Goal: Information Seeking & Learning: Learn about a topic

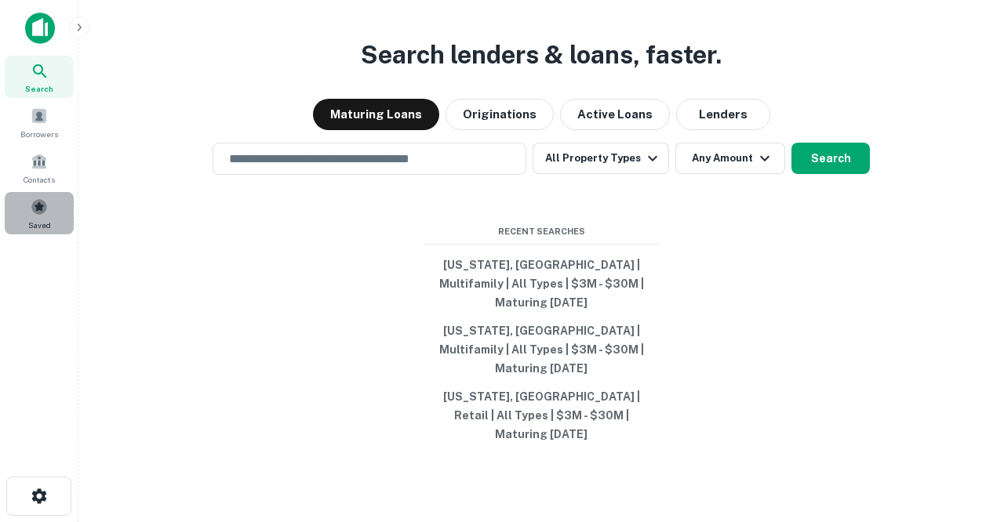
click at [42, 216] on div "Saved" at bounding box center [39, 213] width 69 height 42
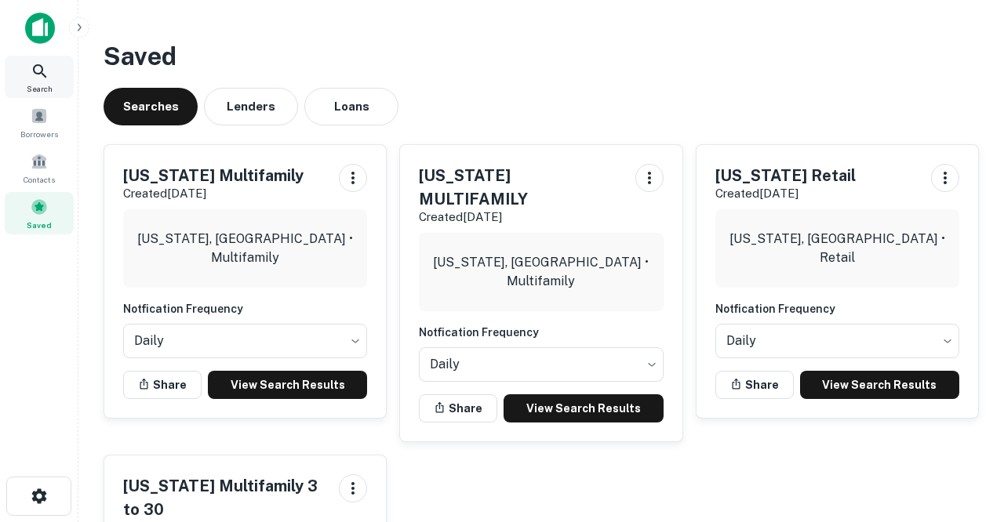
click at [41, 74] on icon at bounding box center [40, 71] width 19 height 19
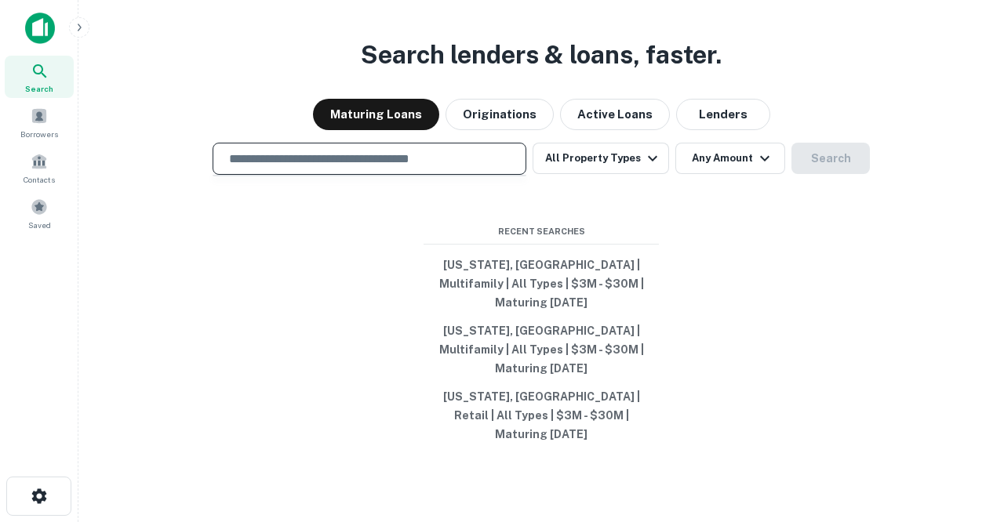
click at [427, 168] on input "text" at bounding box center [370, 159] width 300 height 18
click at [38, 122] on span at bounding box center [39, 115] width 17 height 17
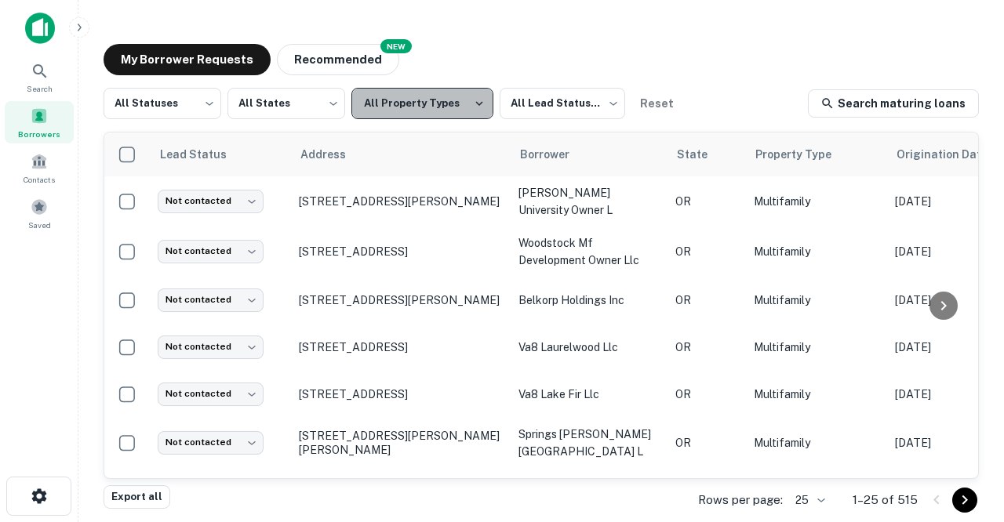
click at [472, 107] on icon "button" at bounding box center [479, 103] width 14 height 14
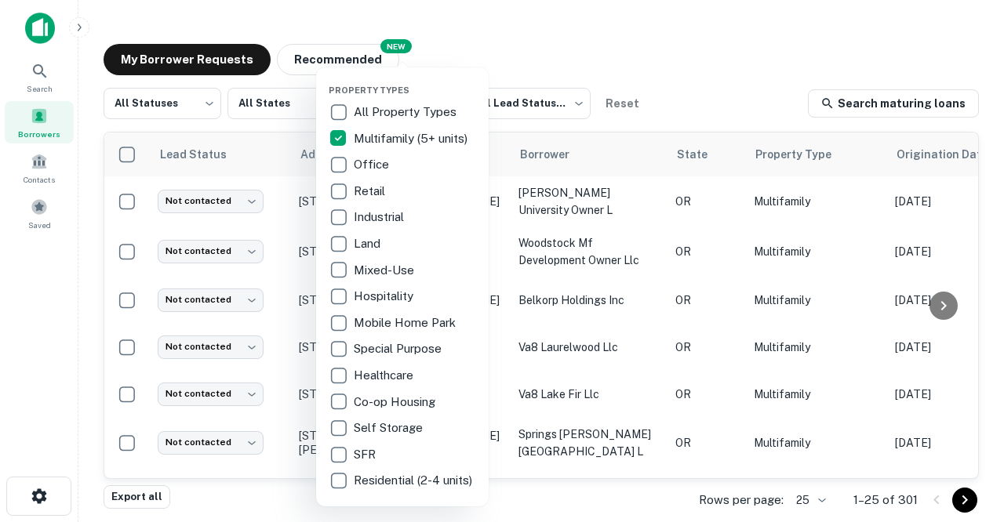
click at [40, 213] on div at bounding box center [502, 261] width 1004 height 522
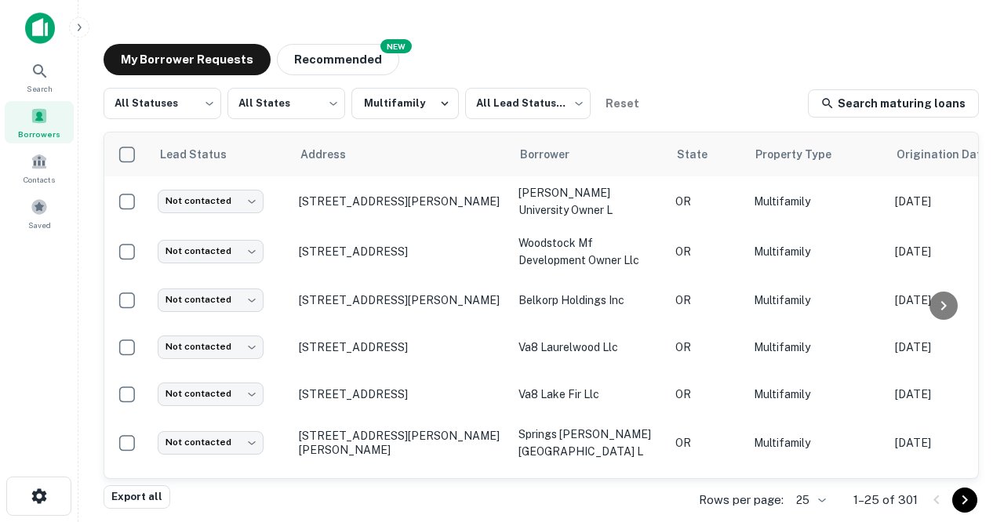
click at [40, 213] on span at bounding box center [39, 206] width 17 height 17
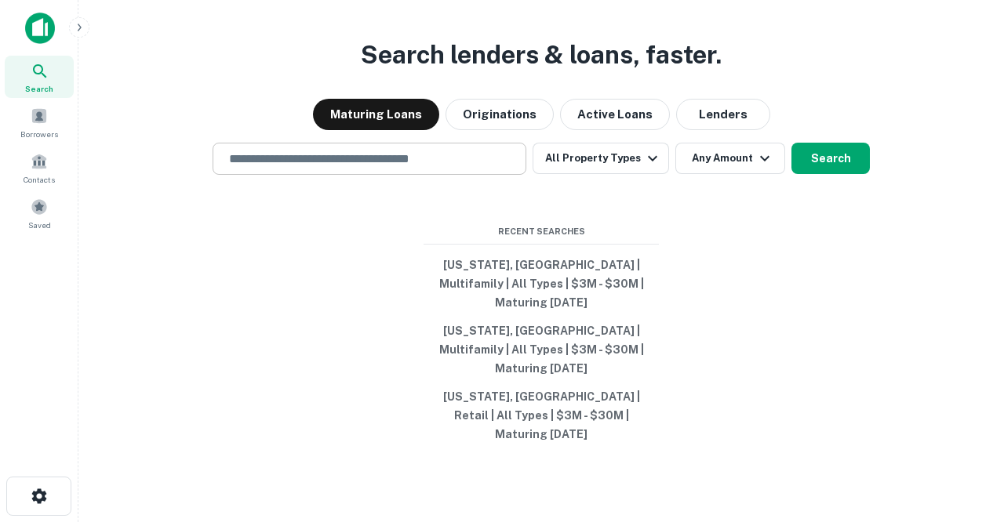
click at [253, 168] on input "text" at bounding box center [370, 159] width 300 height 18
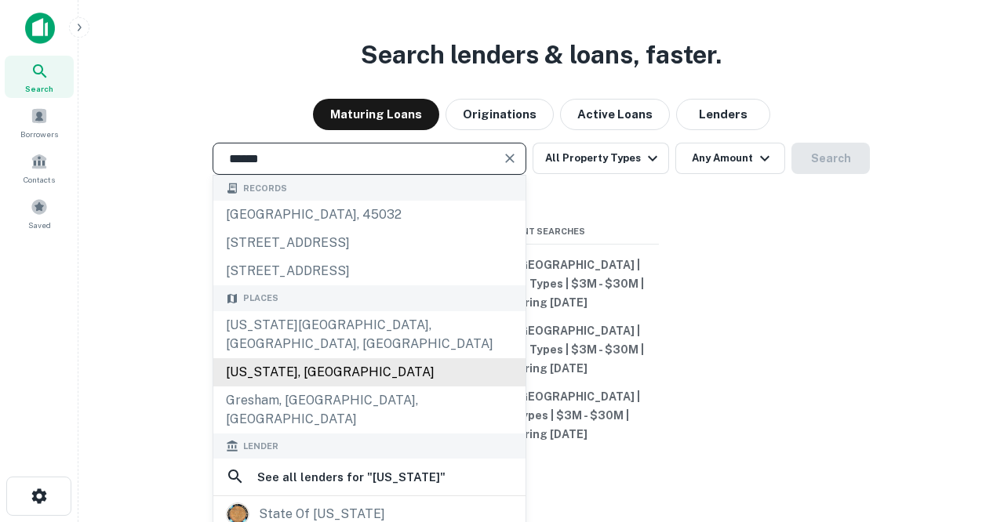
type input "**********"
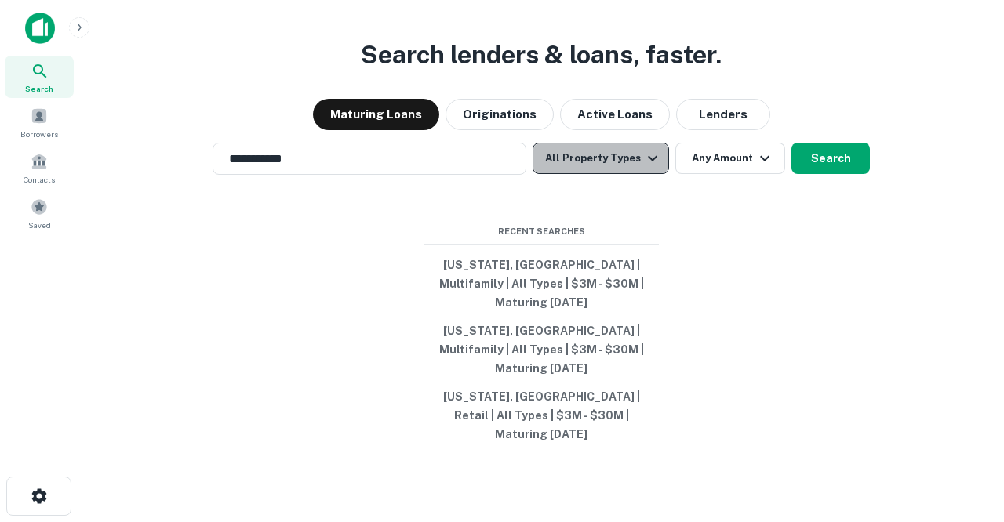
click at [643, 168] on icon "button" at bounding box center [652, 158] width 19 height 19
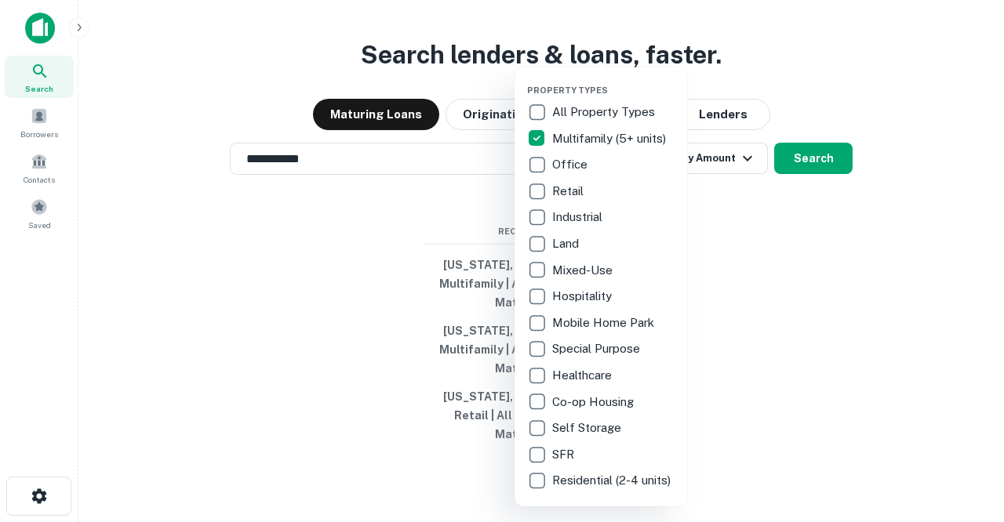
click at [747, 264] on div at bounding box center [502, 261] width 1004 height 522
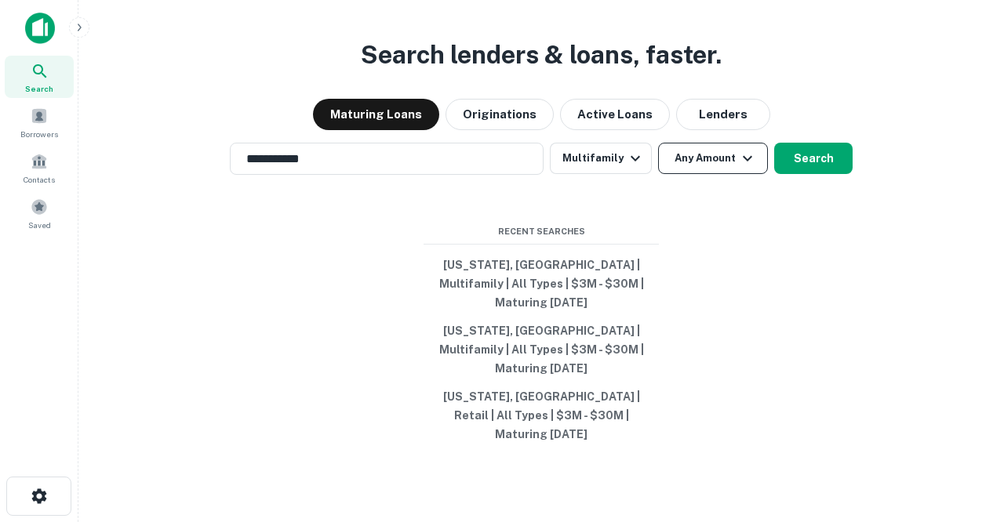
click at [754, 168] on icon "button" at bounding box center [747, 158] width 19 height 19
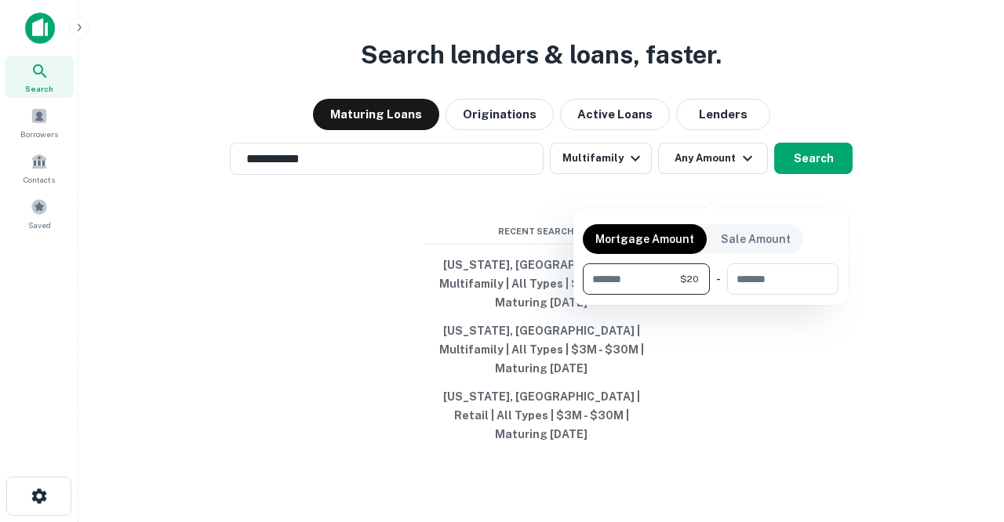
type input "*"
type input "********"
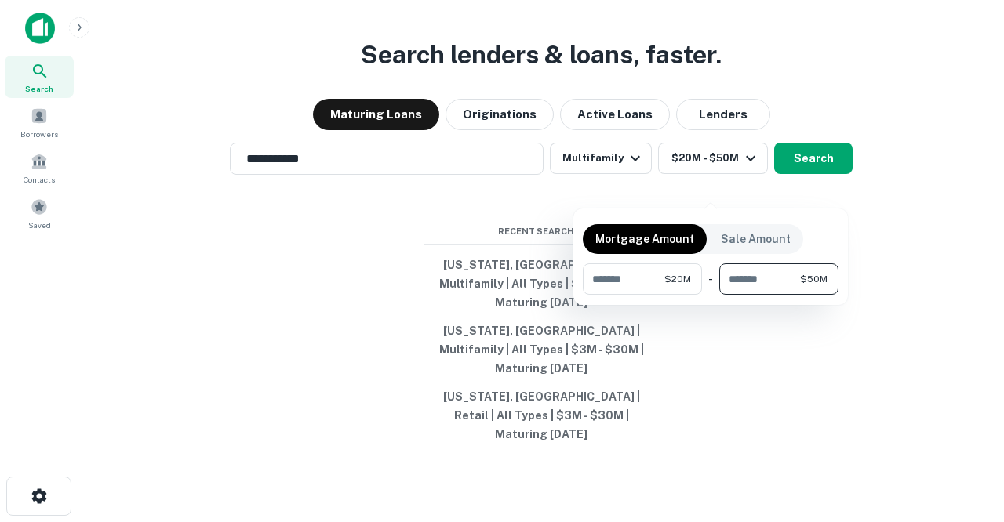
type input "********"
click at [755, 370] on div at bounding box center [502, 261] width 1004 height 522
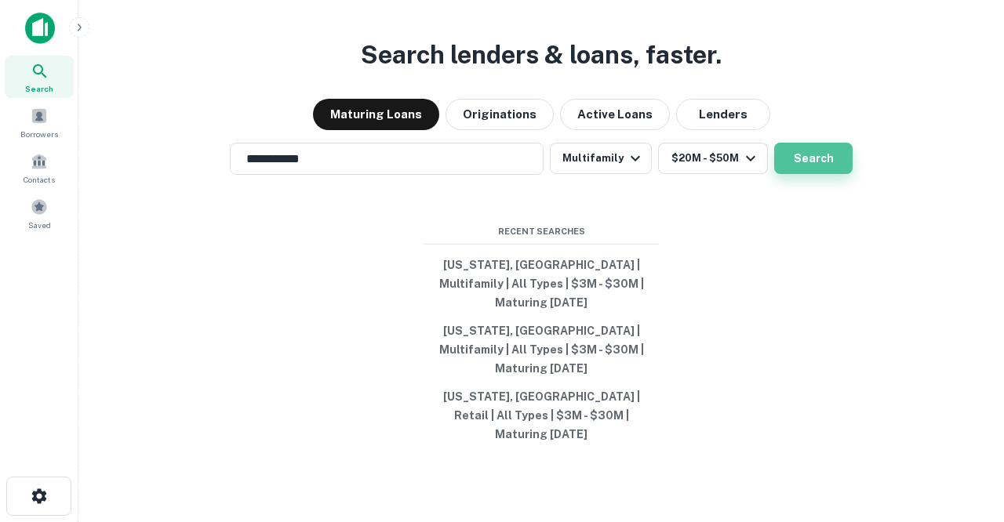
click at [802, 174] on button "Search" at bounding box center [813, 158] width 78 height 31
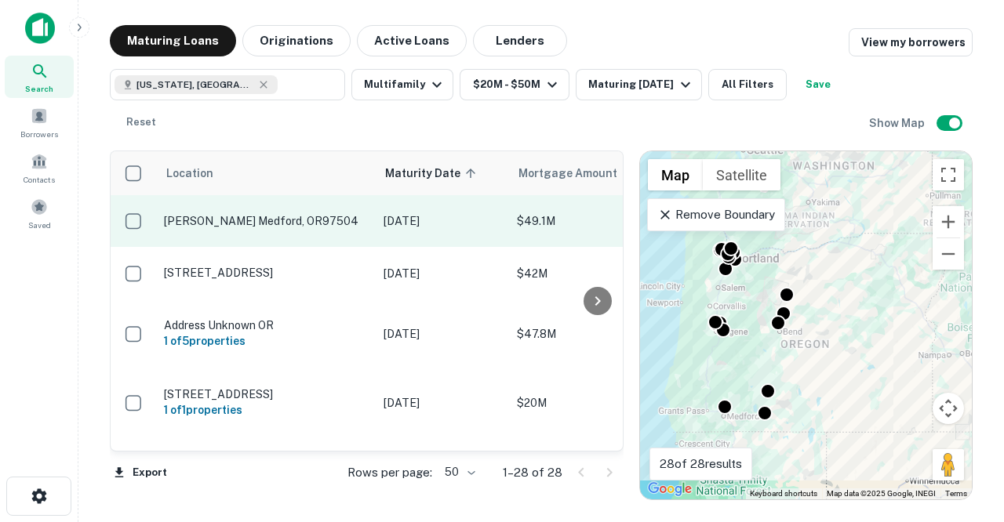
click at [283, 223] on p "Roberts Rd Medford, OR97504" at bounding box center [266, 221] width 204 height 14
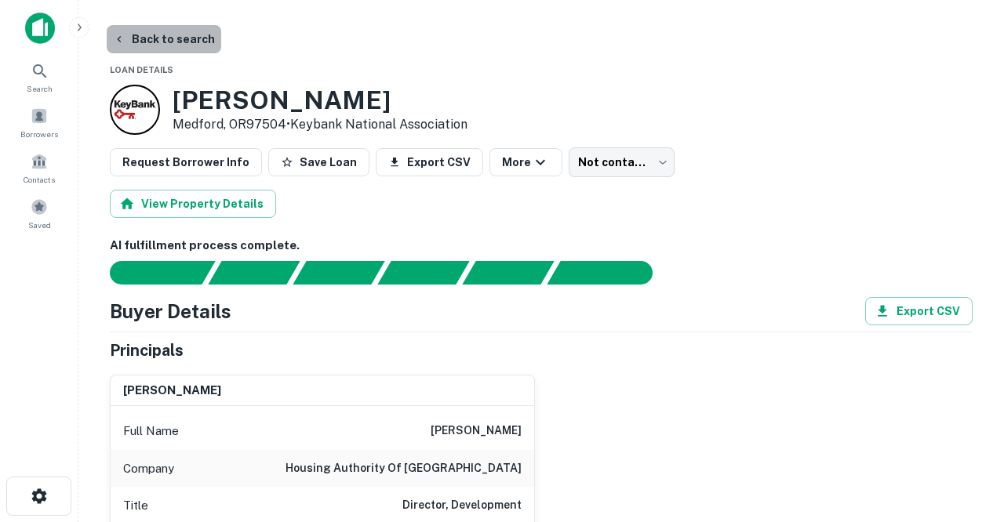
click at [173, 38] on button "Back to search" at bounding box center [164, 39] width 114 height 28
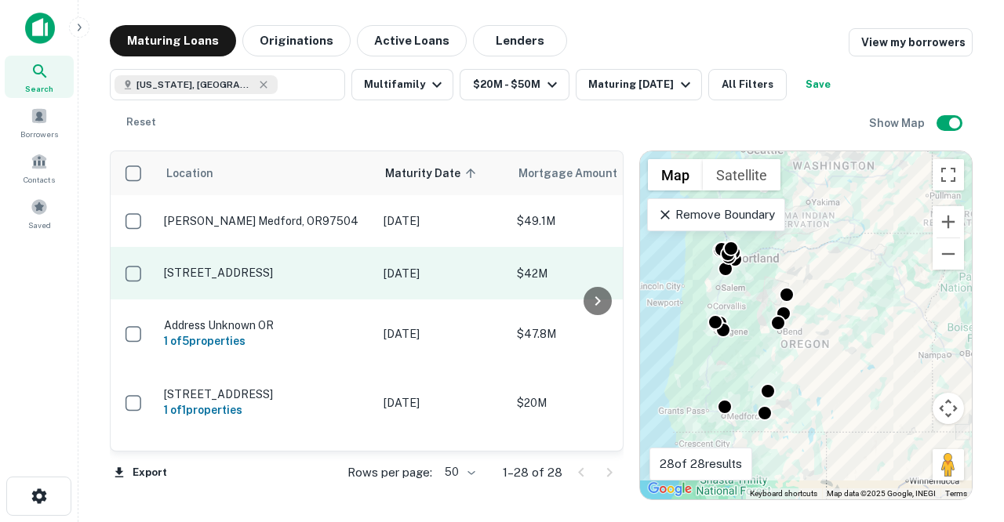
click at [296, 277] on p "2538 Nw Campus Village Way Bend, OR97703" at bounding box center [266, 273] width 204 height 14
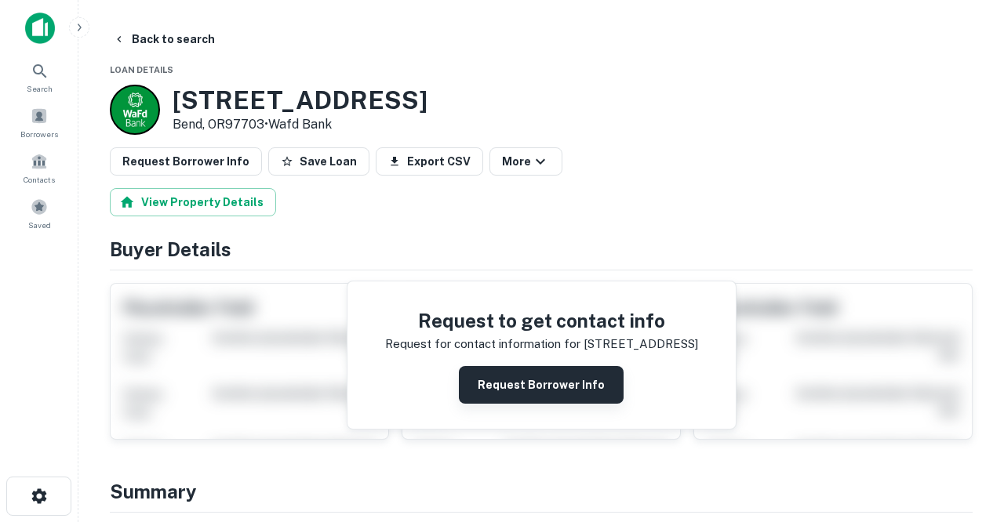
click at [523, 388] on button "Request Borrower Info" at bounding box center [541, 385] width 165 height 38
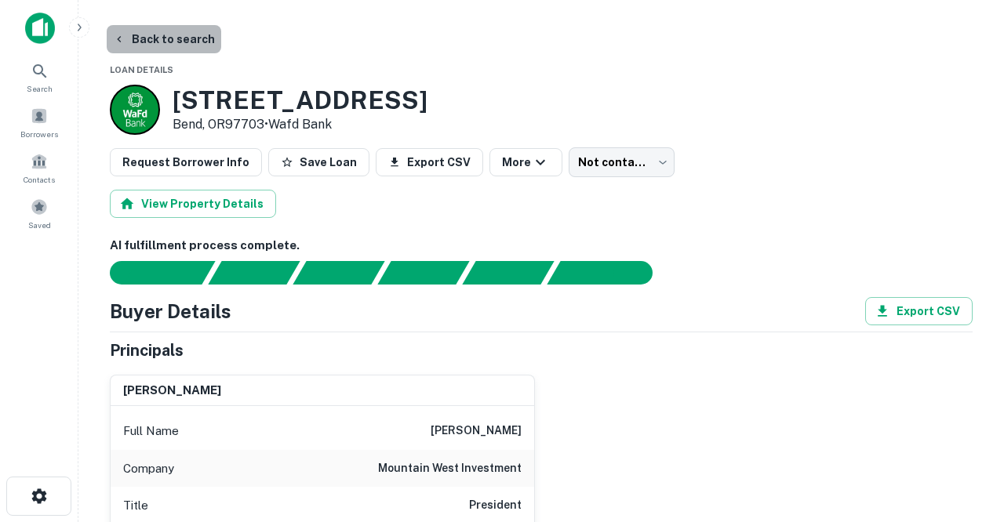
click at [185, 45] on button "Back to search" at bounding box center [164, 39] width 114 height 28
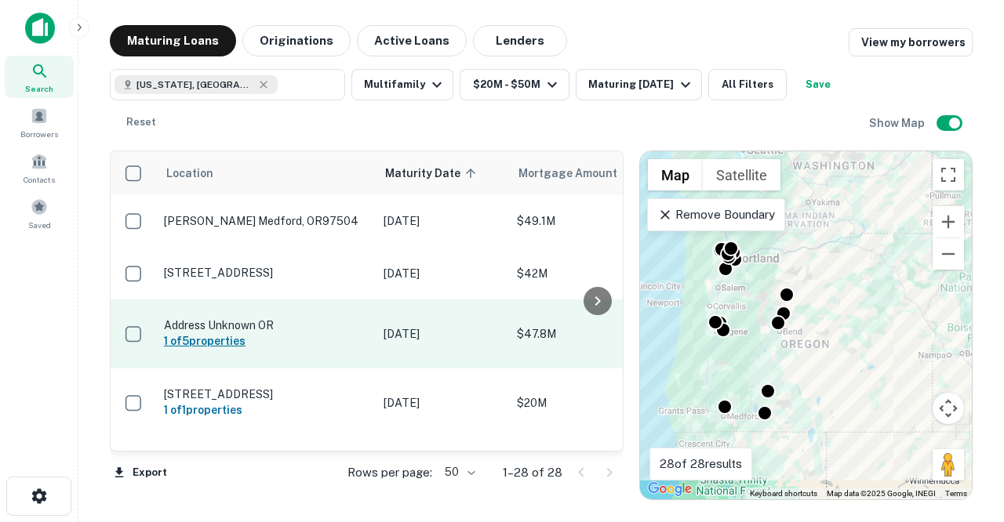
click at [347, 335] on h6 "1 of 5 properties" at bounding box center [266, 341] width 204 height 17
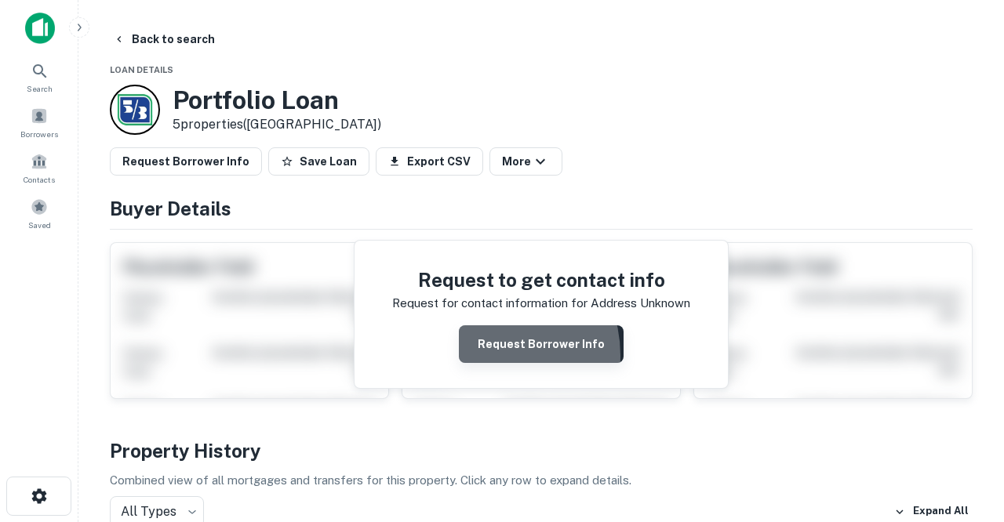
click at [485, 355] on button "Request Borrower Info" at bounding box center [541, 344] width 165 height 38
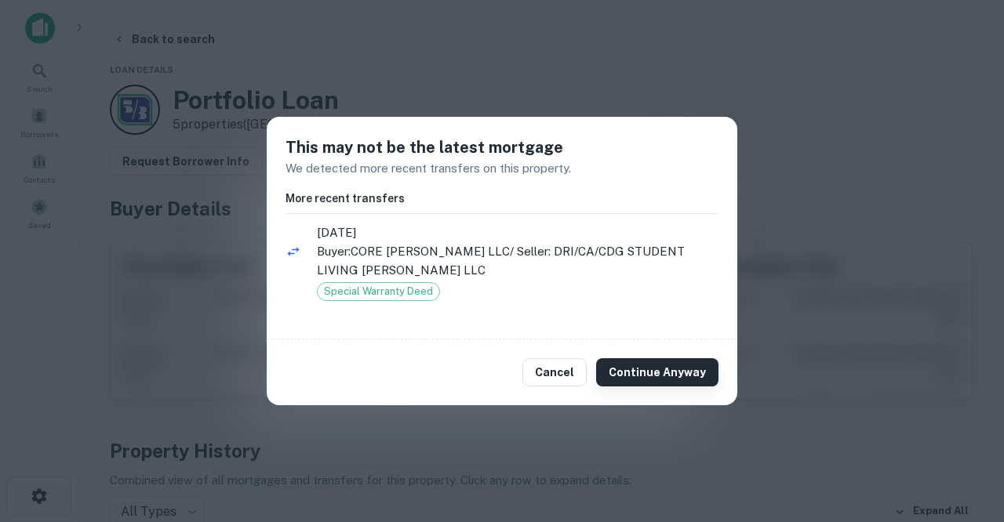
click at [637, 372] on button "Continue Anyway" at bounding box center [657, 372] width 122 height 28
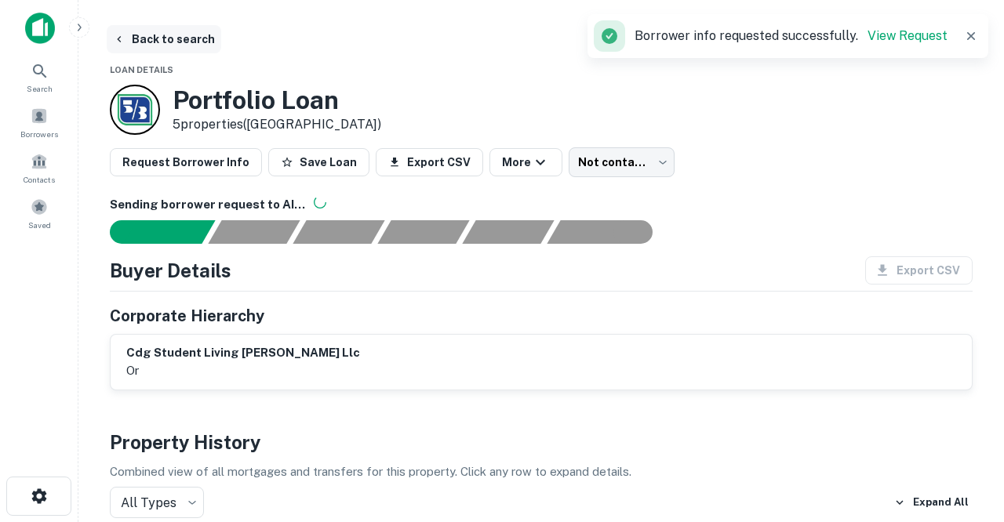
click at [191, 40] on button "Back to search" at bounding box center [164, 39] width 114 height 28
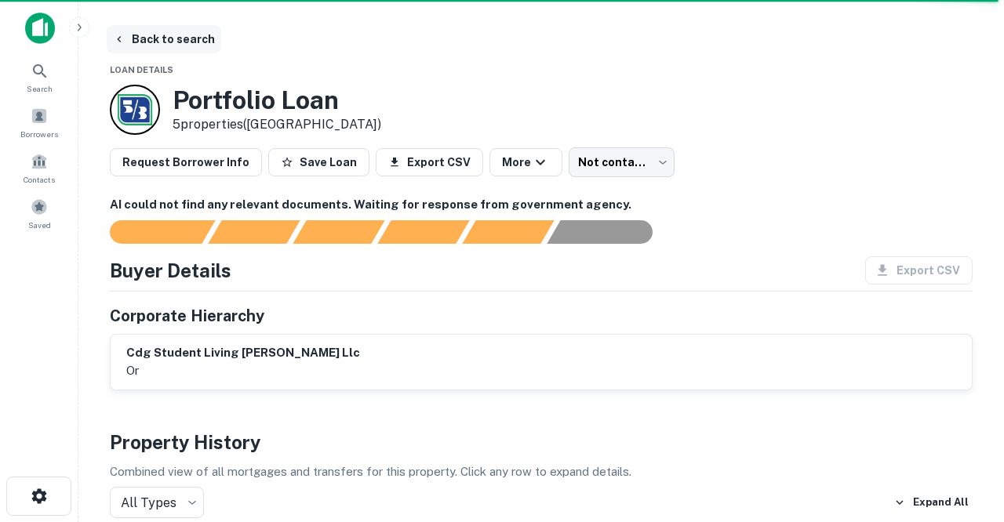
click at [195, 42] on button "Back to search" at bounding box center [164, 39] width 114 height 28
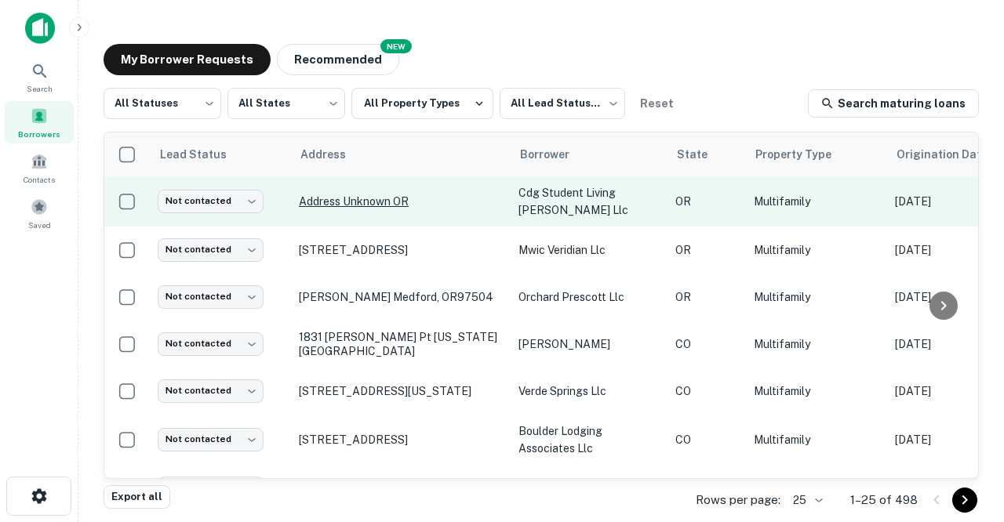
click at [327, 198] on p "Address Unknown OR" at bounding box center [401, 201] width 204 height 14
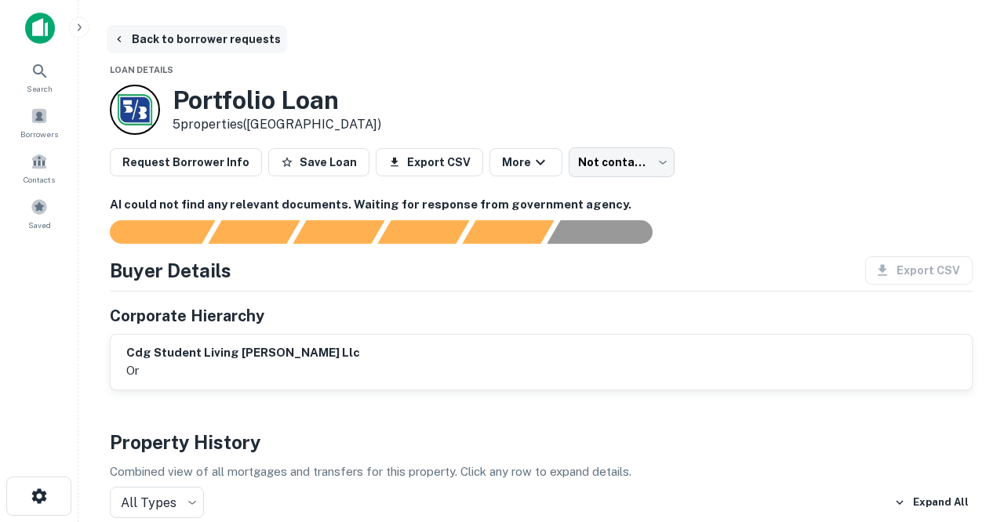
click at [152, 41] on button "Back to borrower requests" at bounding box center [197, 39] width 180 height 28
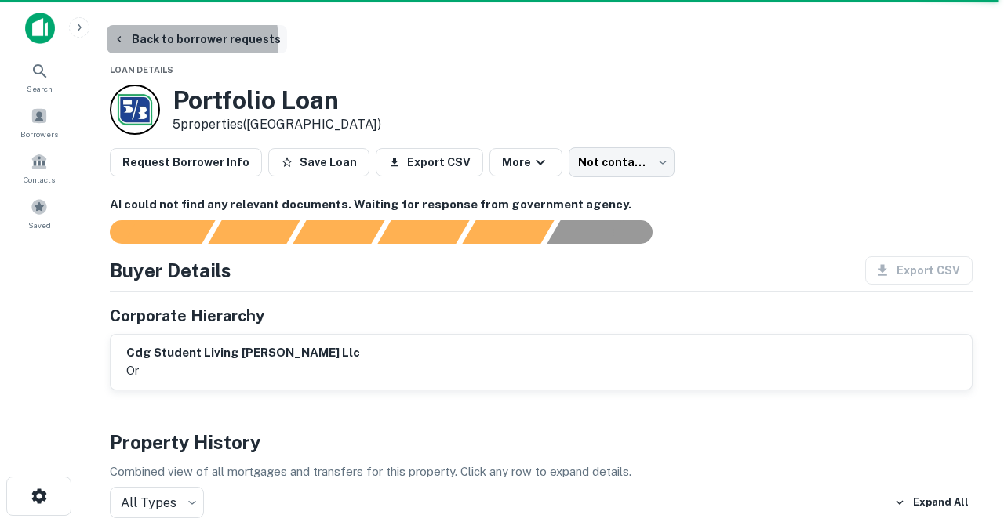
click at [168, 42] on button "Back to borrower requests" at bounding box center [197, 39] width 180 height 28
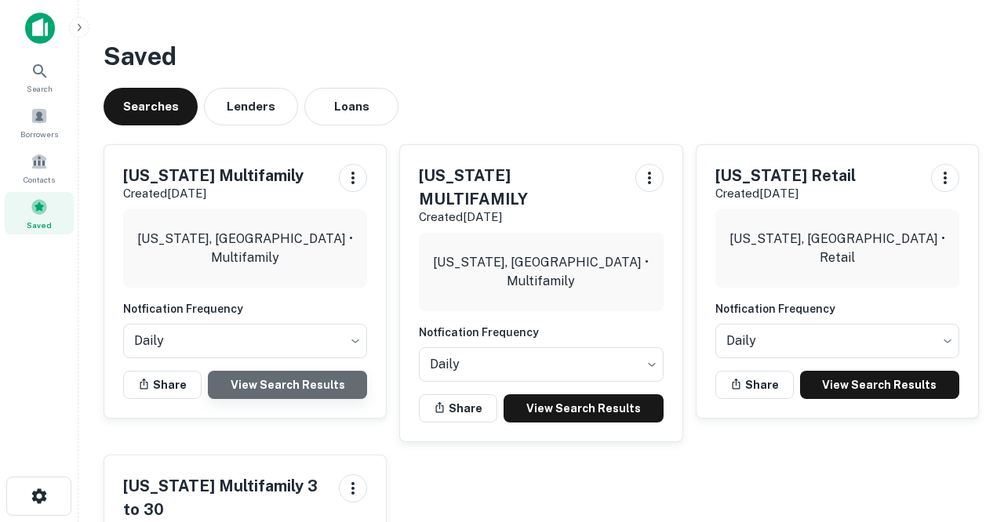
click at [267, 383] on link "View Search Results" at bounding box center [287, 385] width 159 height 28
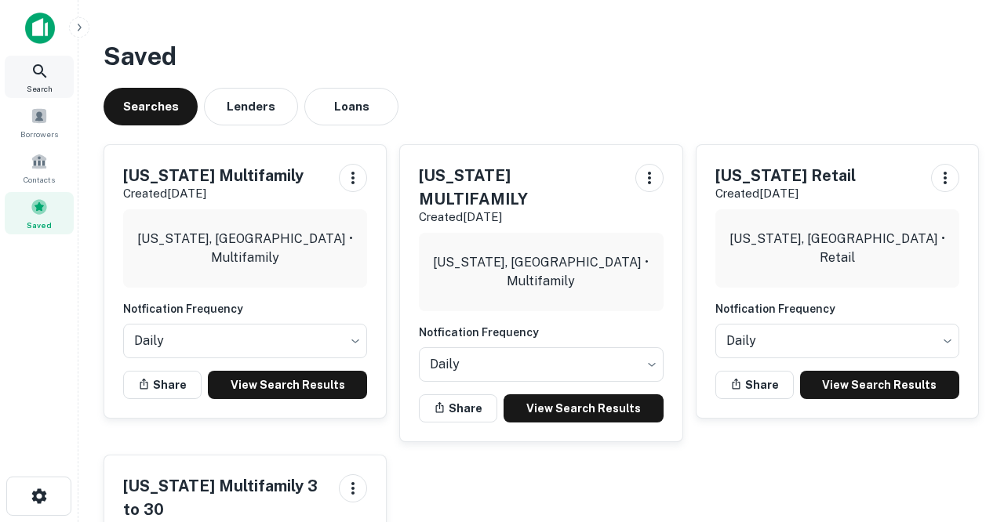
click at [38, 77] on icon at bounding box center [40, 71] width 19 height 19
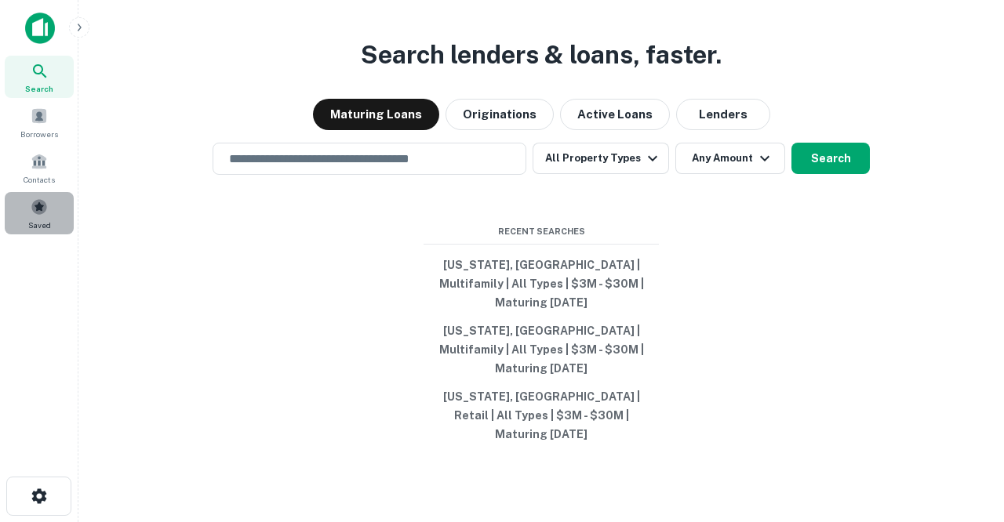
click at [39, 204] on span at bounding box center [39, 206] width 17 height 17
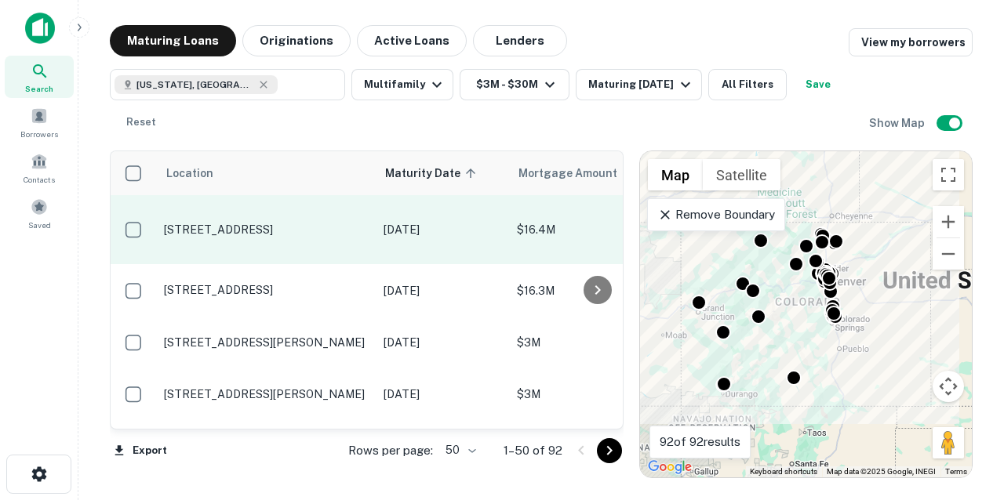
click at [230, 229] on p "7200 E Quincy Ave Denver, CO80237" at bounding box center [266, 230] width 204 height 14
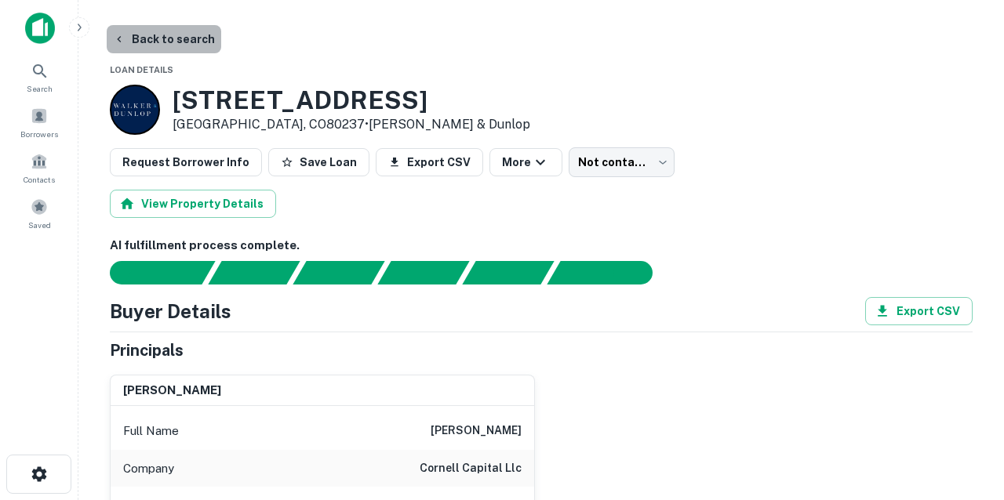
click at [187, 42] on button "Back to search" at bounding box center [164, 39] width 114 height 28
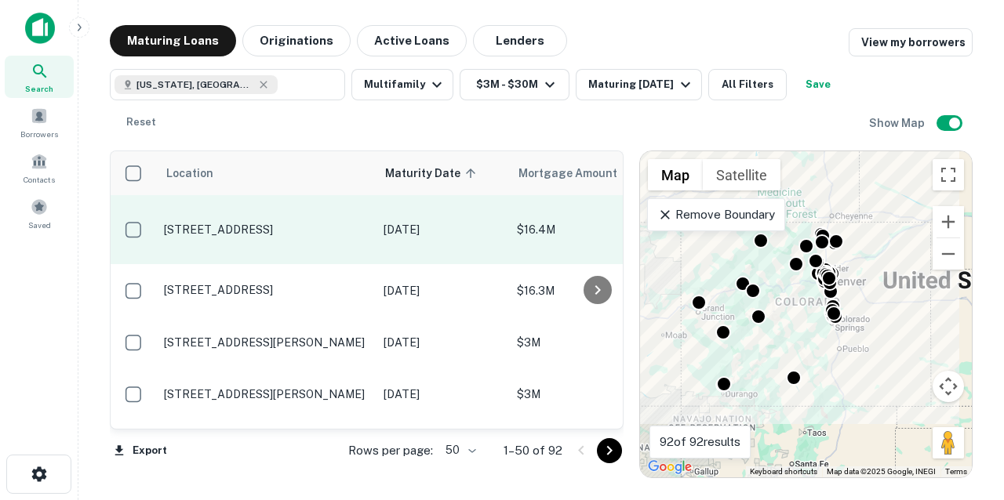
click at [256, 235] on p "7200 E Quincy Ave Denver, CO80237" at bounding box center [266, 230] width 204 height 14
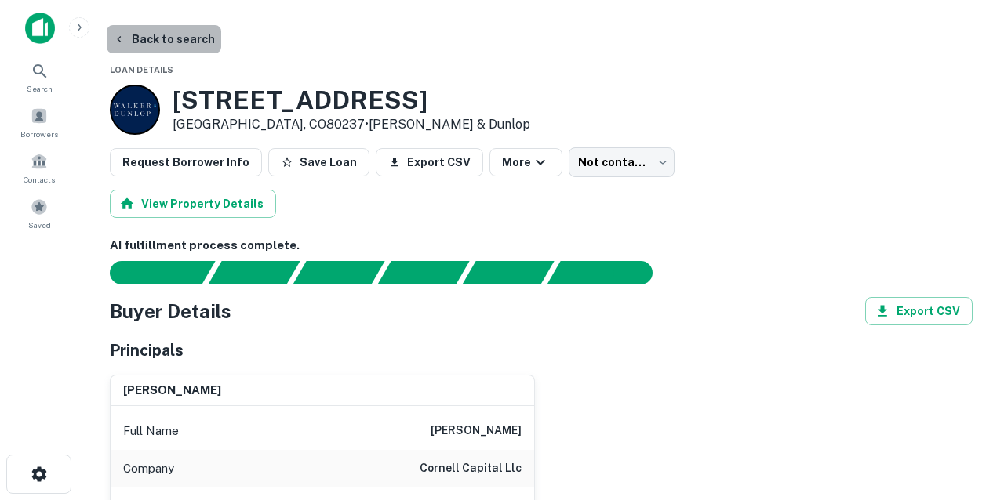
click at [184, 43] on button "Back to search" at bounding box center [164, 39] width 114 height 28
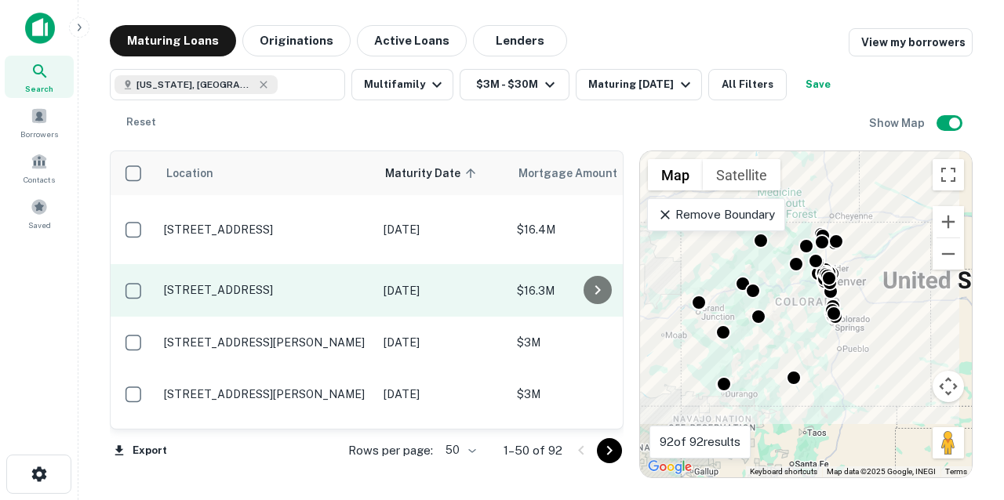
click at [242, 285] on p "1211 Vine St Denver, CO80206" at bounding box center [266, 290] width 204 height 14
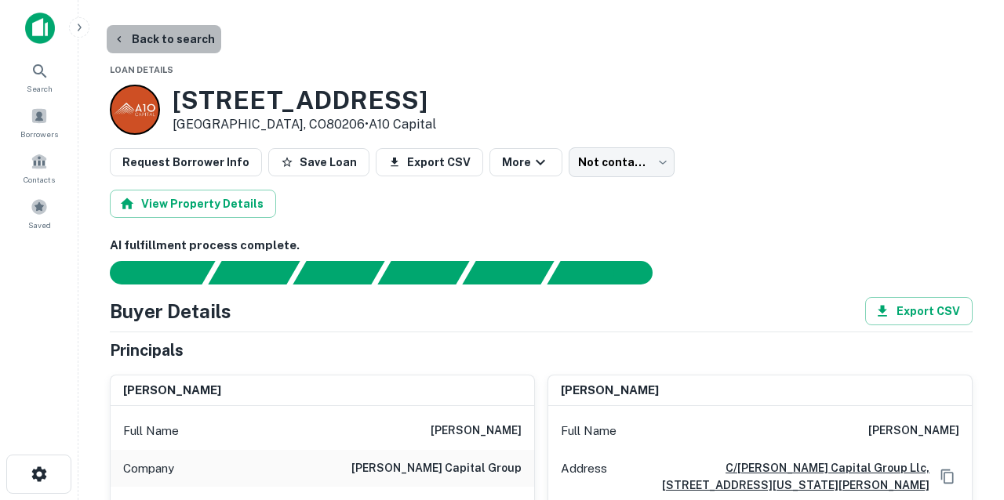
click at [176, 43] on button "Back to search" at bounding box center [164, 39] width 114 height 28
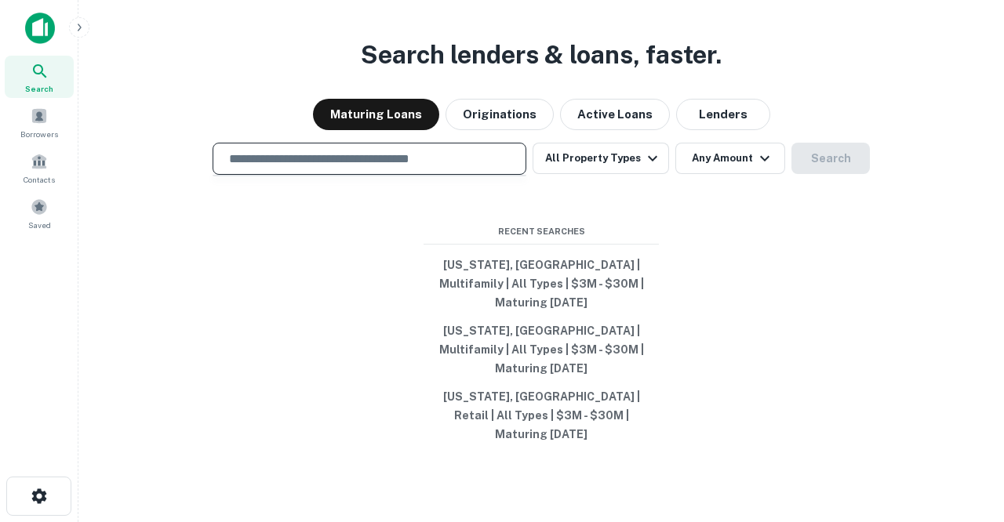
click at [280, 168] on input "text" at bounding box center [370, 159] width 300 height 18
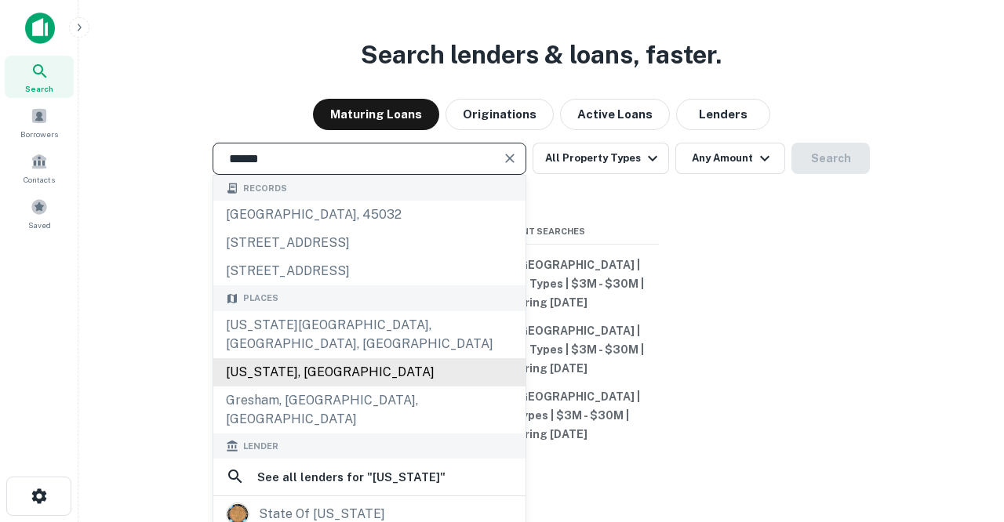
click at [285, 378] on div "Oregon, USA" at bounding box center [369, 372] width 312 height 28
type input "**********"
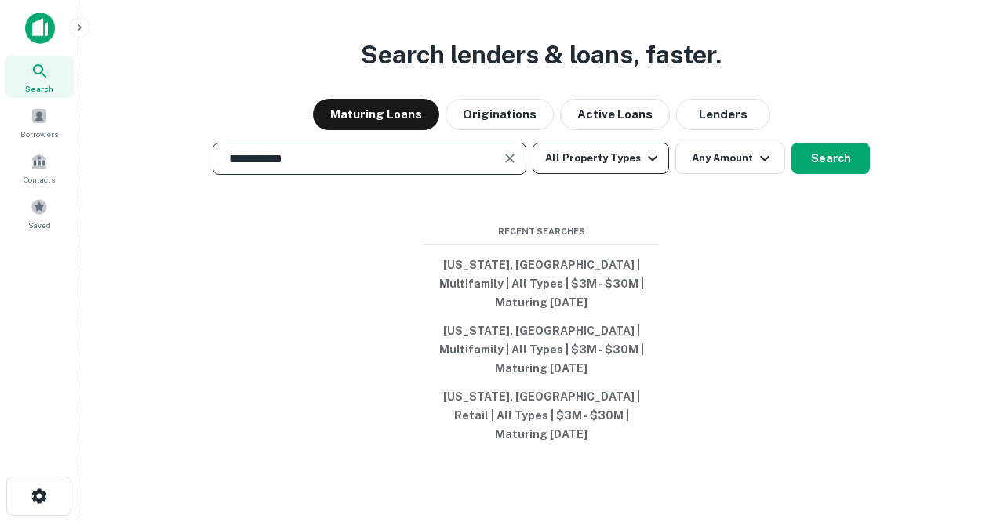
click at [606, 174] on button "All Property Types" at bounding box center [600, 158] width 136 height 31
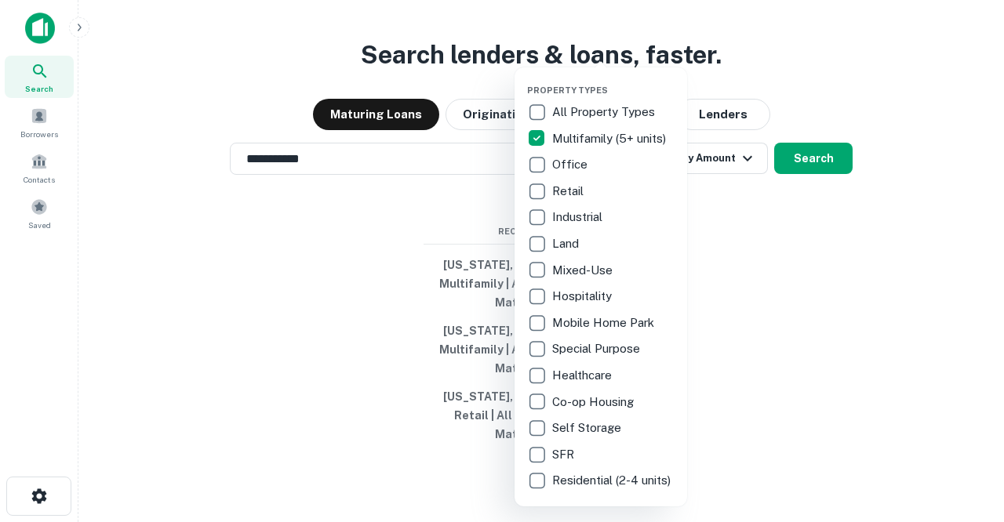
click at [774, 282] on div at bounding box center [502, 261] width 1004 height 522
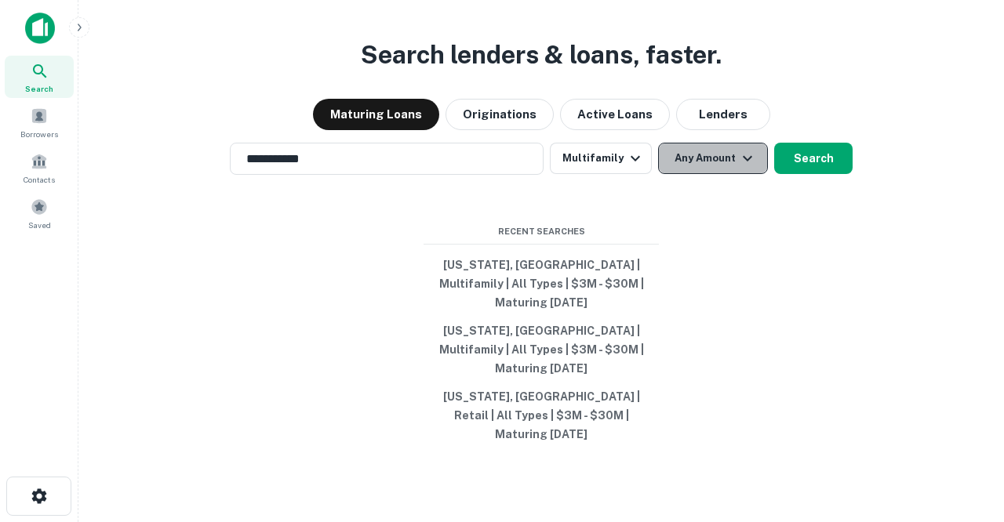
click at [733, 174] on button "Any Amount" at bounding box center [713, 158] width 110 height 31
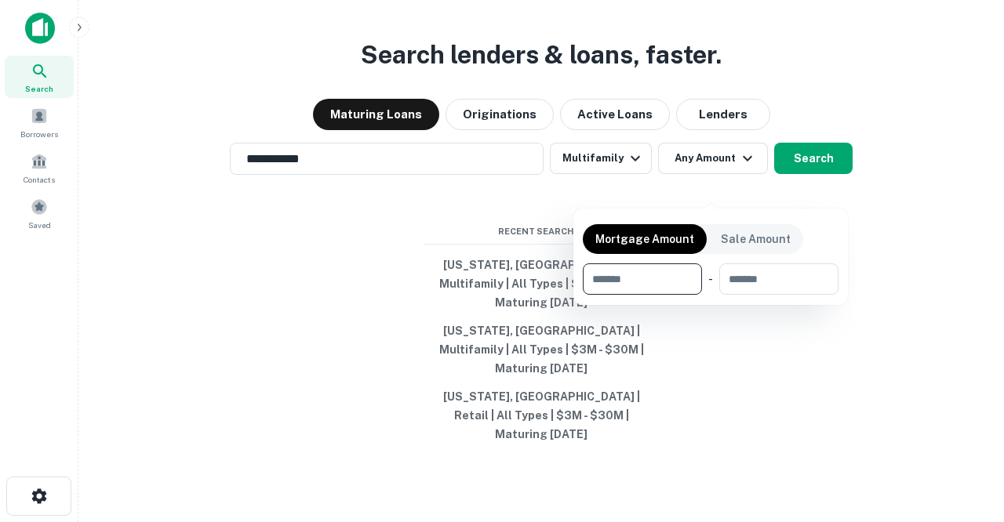
click at [653, 276] on input "number" at bounding box center [637, 279] width 108 height 31
type input "********"
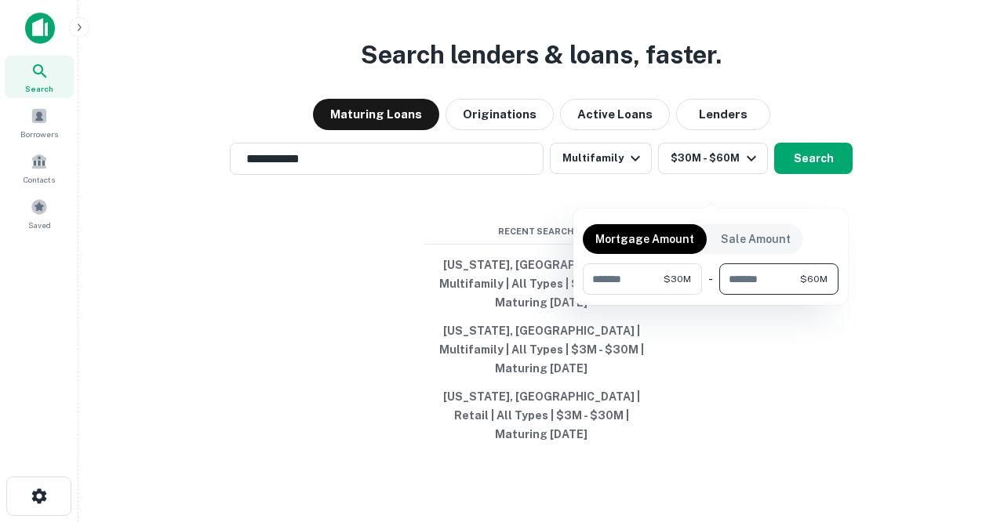
type input "********"
click at [806, 340] on div at bounding box center [502, 261] width 1004 height 522
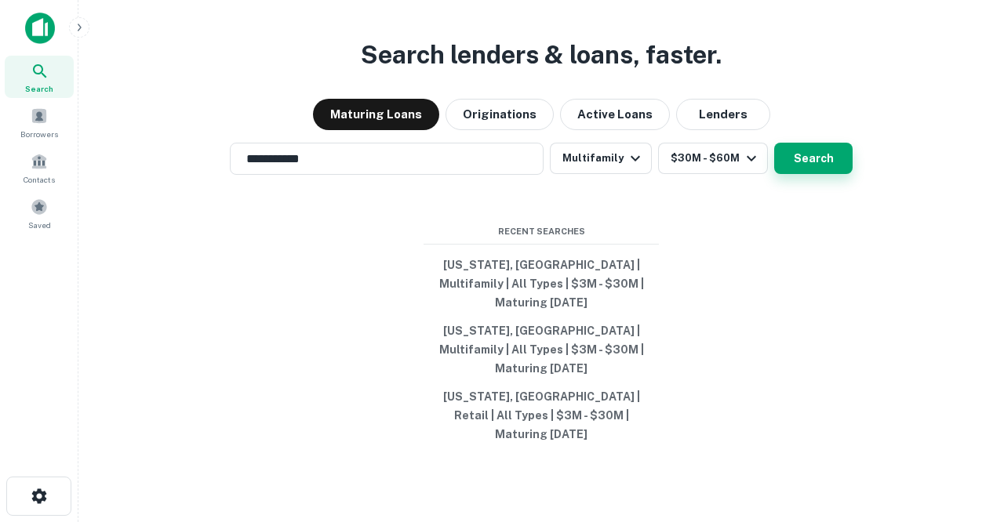
click at [822, 174] on button "Search" at bounding box center [813, 158] width 78 height 31
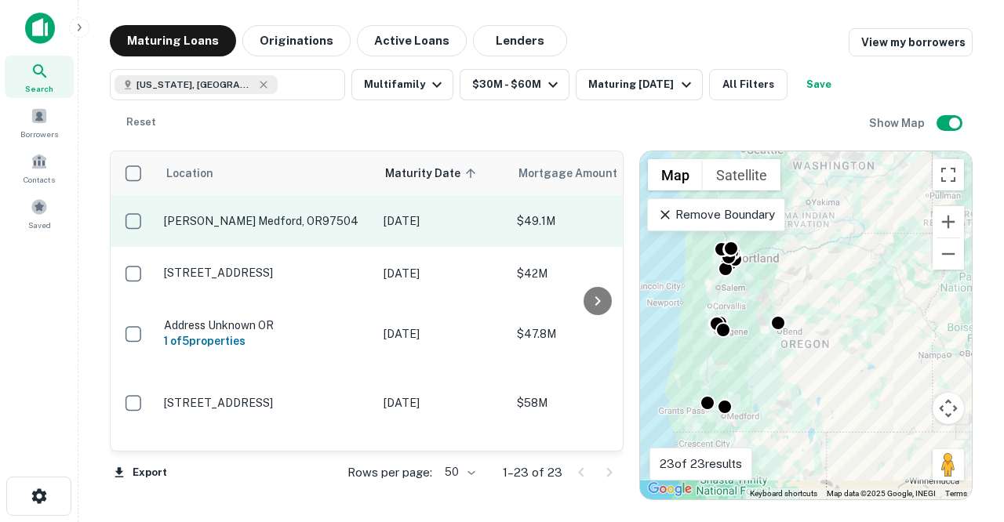
click at [264, 226] on p "Roberts Rd Medford, OR97504" at bounding box center [266, 221] width 204 height 14
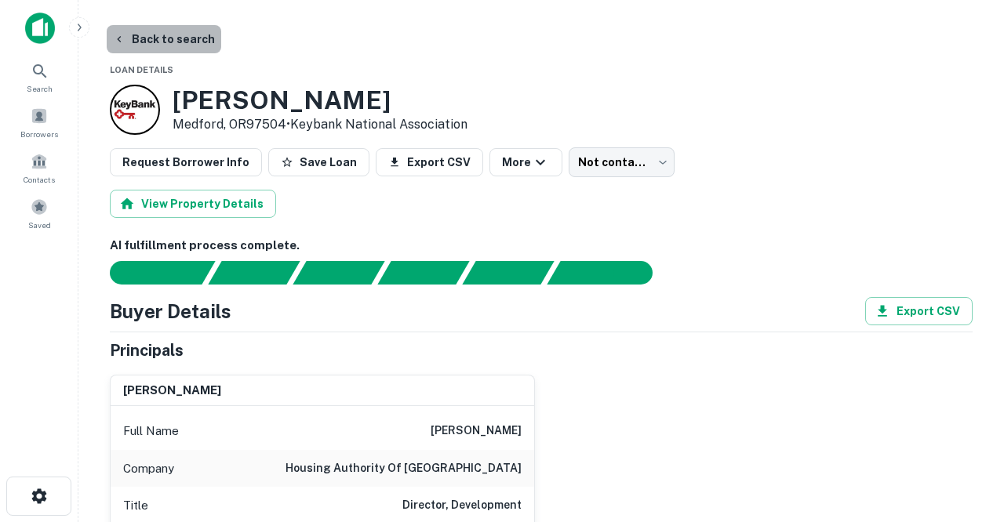
click at [183, 41] on button "Back to search" at bounding box center [164, 39] width 114 height 28
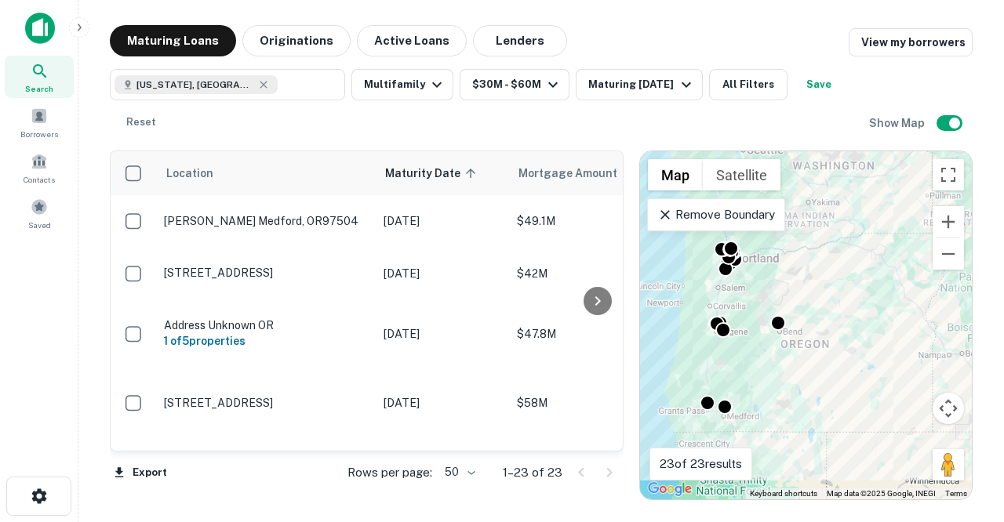
click at [268, 266] on p "2538 Nw Campus Village Way Bend, OR97703" at bounding box center [266, 273] width 204 height 14
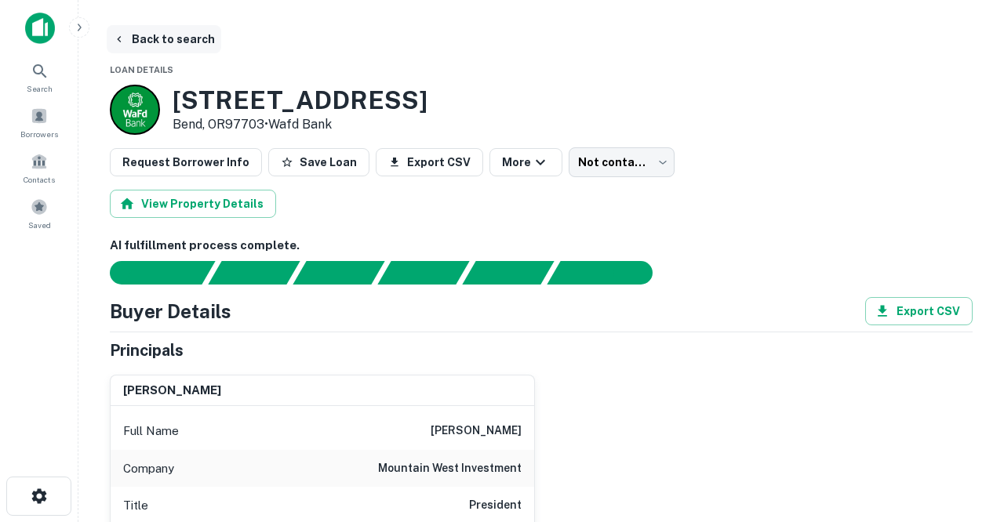
click at [148, 37] on button "Back to search" at bounding box center [164, 39] width 114 height 28
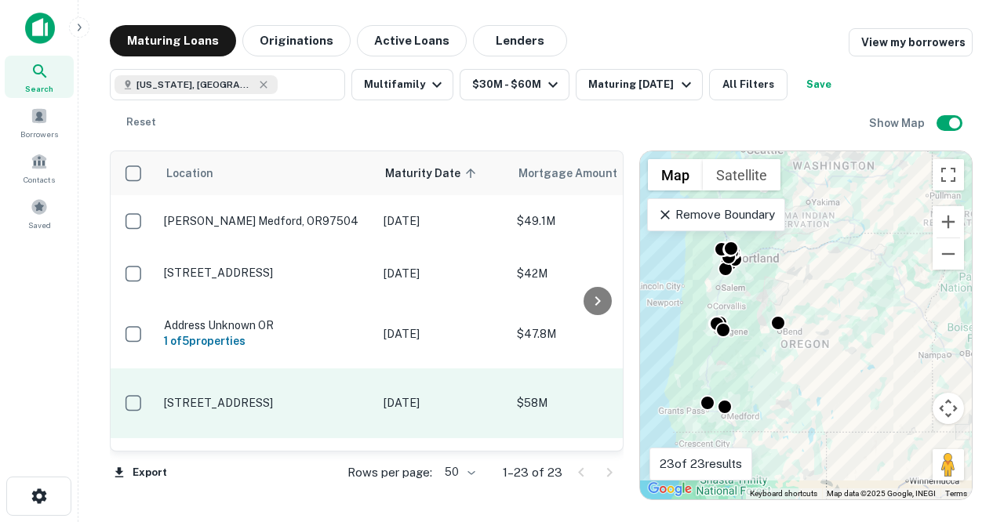
click at [267, 396] on p "201 Sw Bridge St Grants Pass, OR97526" at bounding box center [266, 403] width 204 height 14
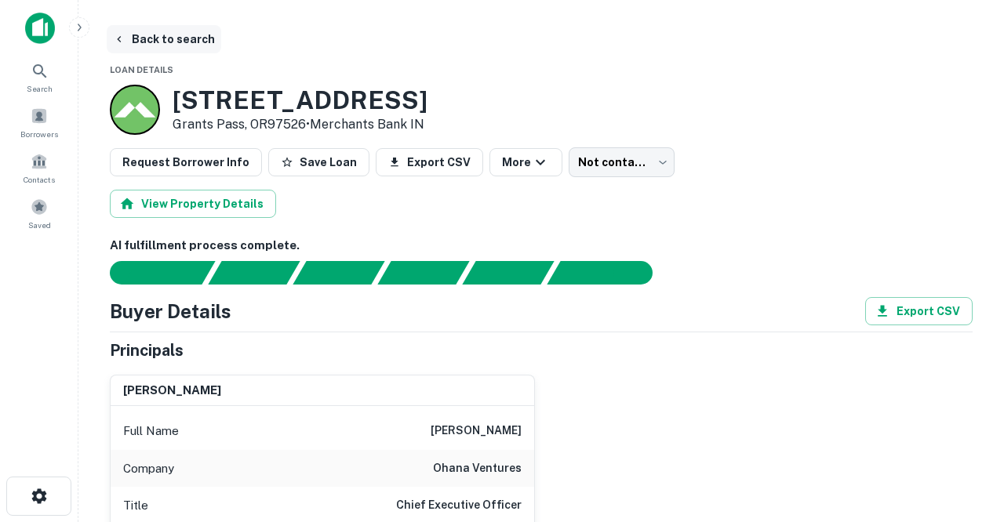
click at [176, 36] on button "Back to search" at bounding box center [164, 39] width 114 height 28
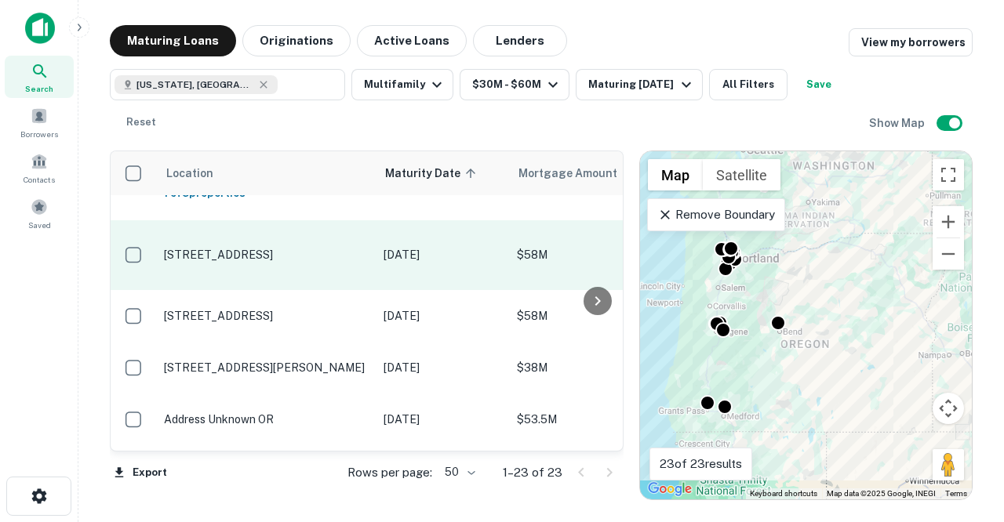
scroll to position [151, 0]
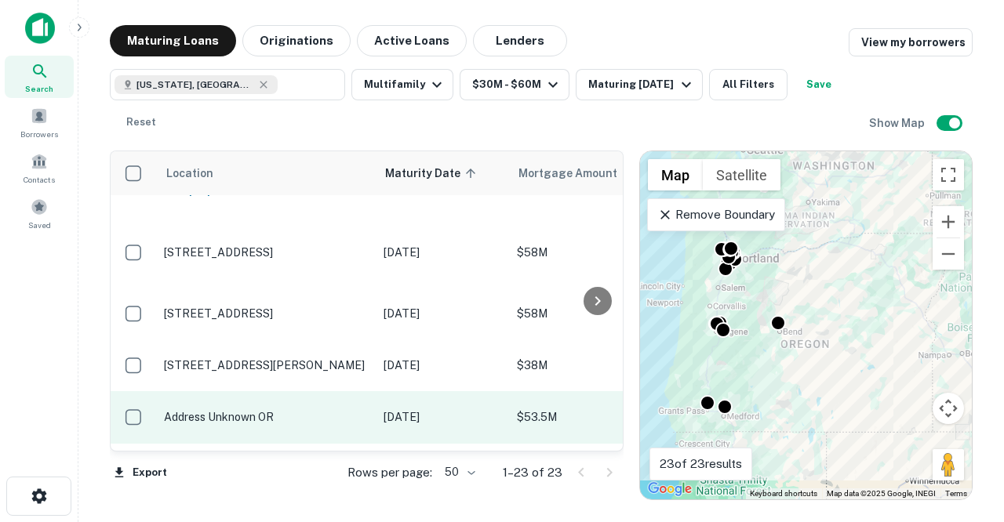
click at [278, 413] on p "Address Unknown OR" at bounding box center [266, 417] width 204 height 14
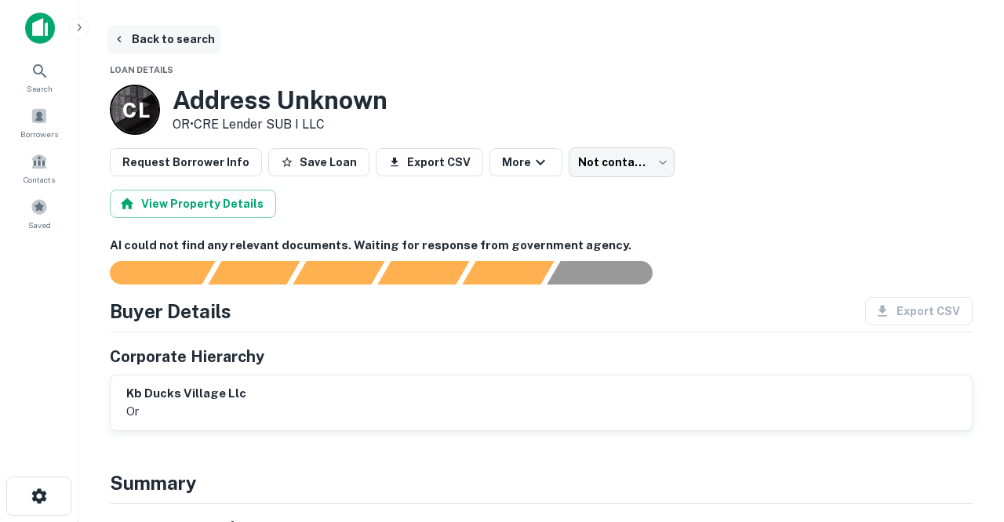
click at [152, 36] on button "Back to search" at bounding box center [164, 39] width 114 height 28
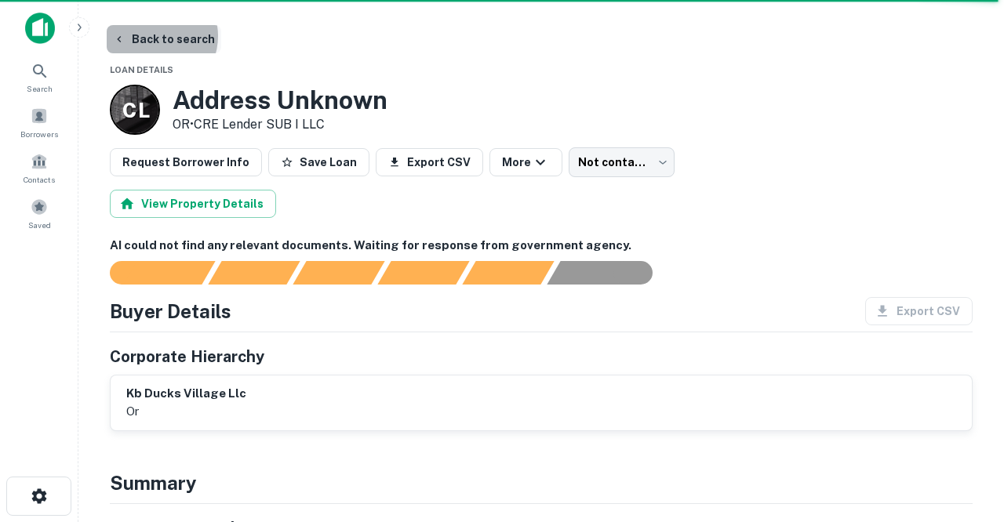
click at [152, 36] on button "Back to search" at bounding box center [164, 39] width 114 height 28
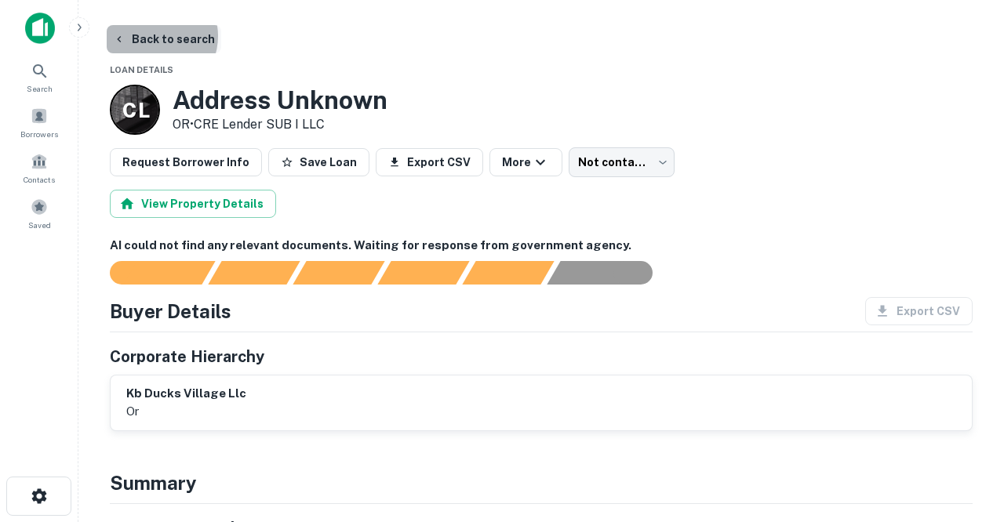
click at [152, 36] on button "Back to search" at bounding box center [164, 39] width 114 height 28
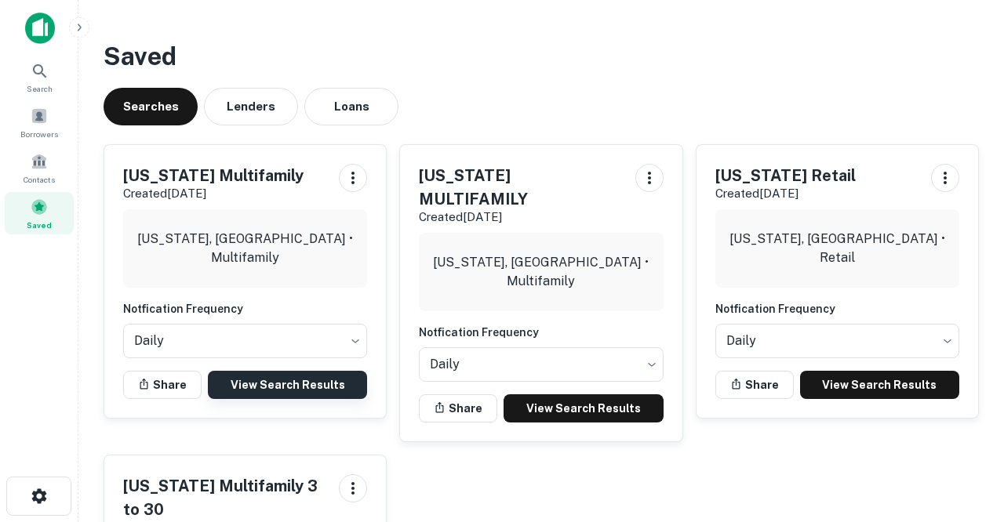
click at [296, 383] on link "View Search Results" at bounding box center [287, 385] width 159 height 28
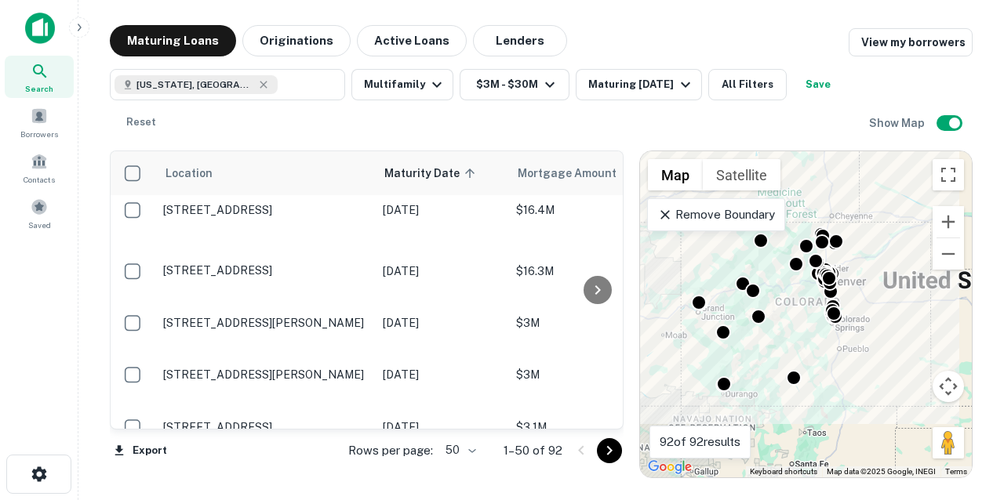
scroll to position [18, 1]
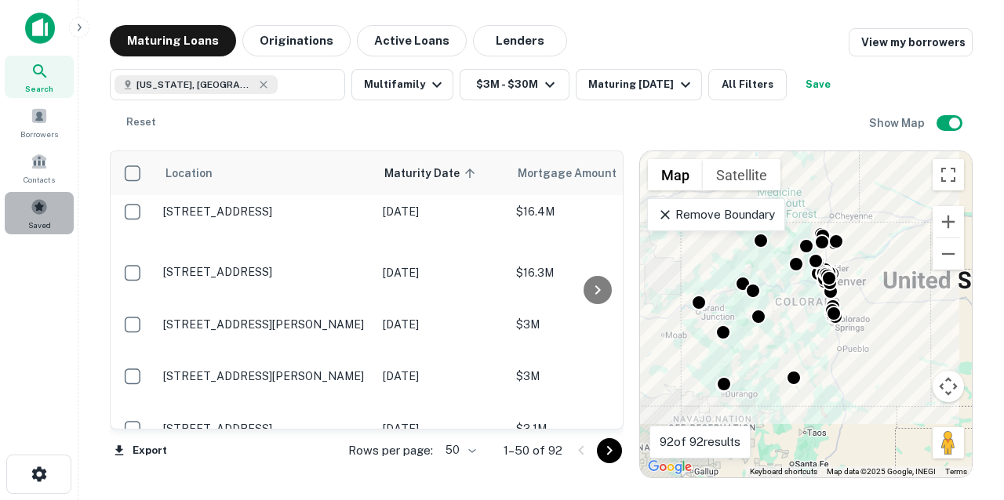
click at [37, 205] on span at bounding box center [39, 206] width 17 height 17
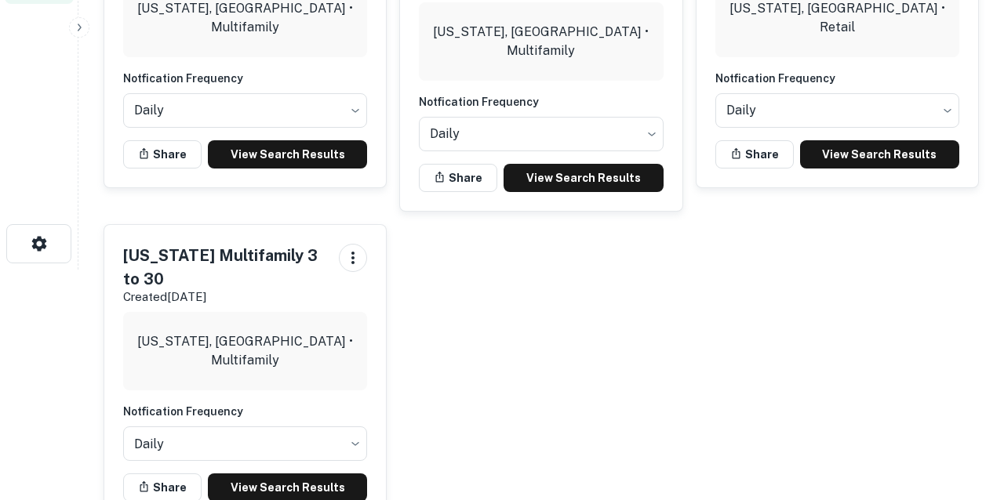
scroll to position [229, 0]
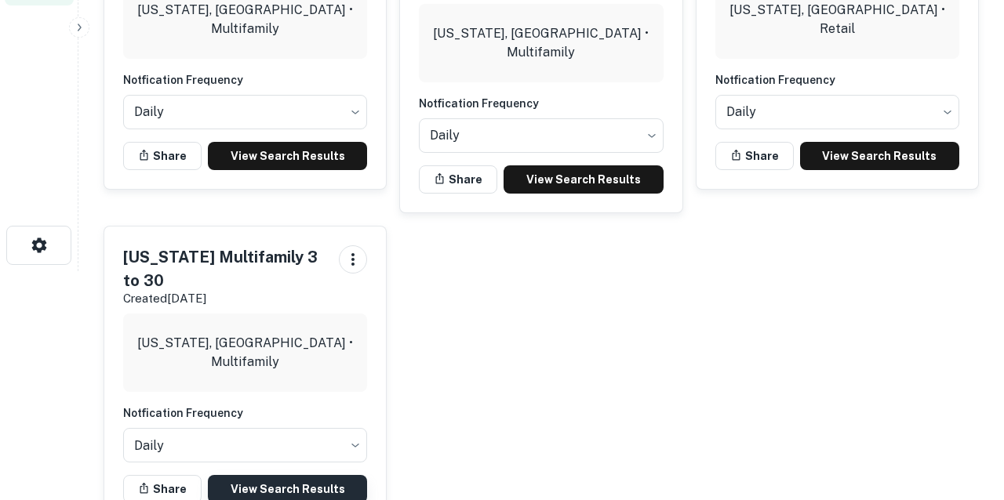
click at [318, 475] on link "View Search Results" at bounding box center [287, 489] width 159 height 28
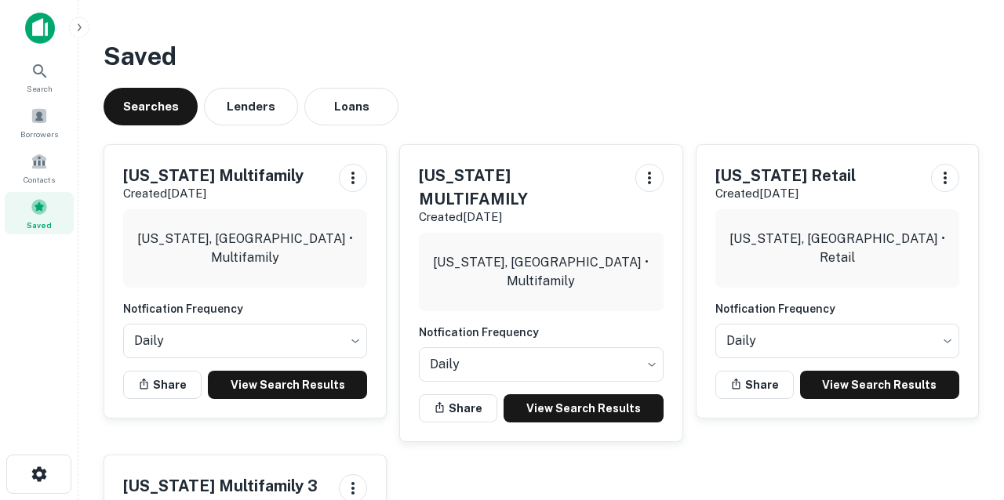
scroll to position [0, 0]
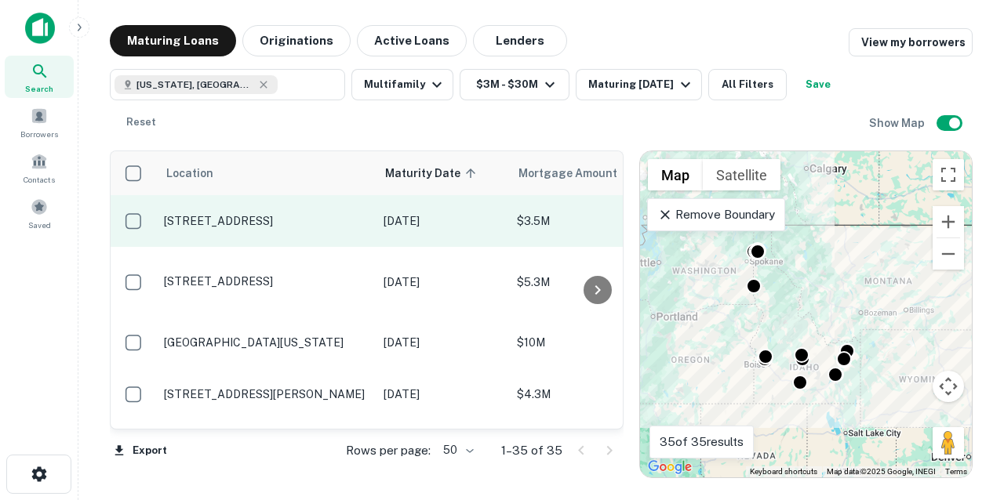
click at [217, 224] on p "[STREET_ADDRESS]" at bounding box center [266, 221] width 204 height 14
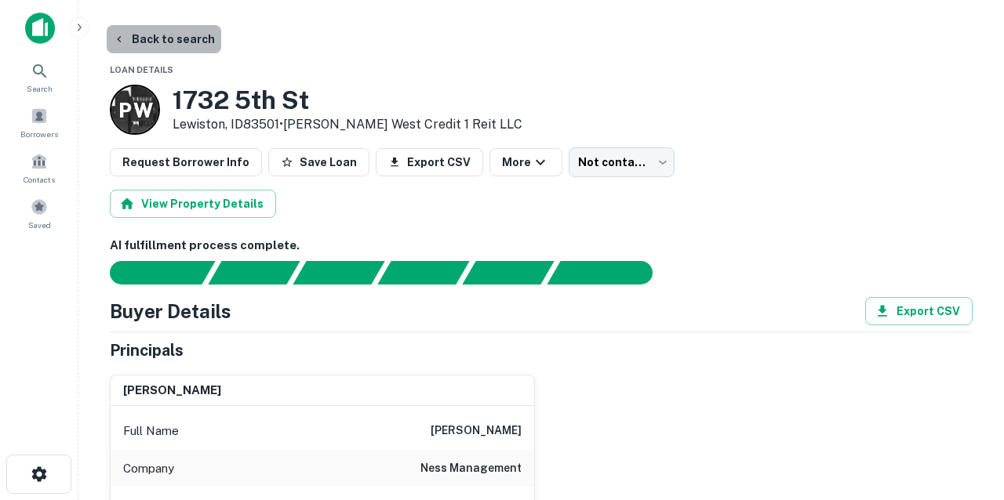
click at [184, 37] on button "Back to search" at bounding box center [164, 39] width 114 height 28
